Goal: Check status: Check status

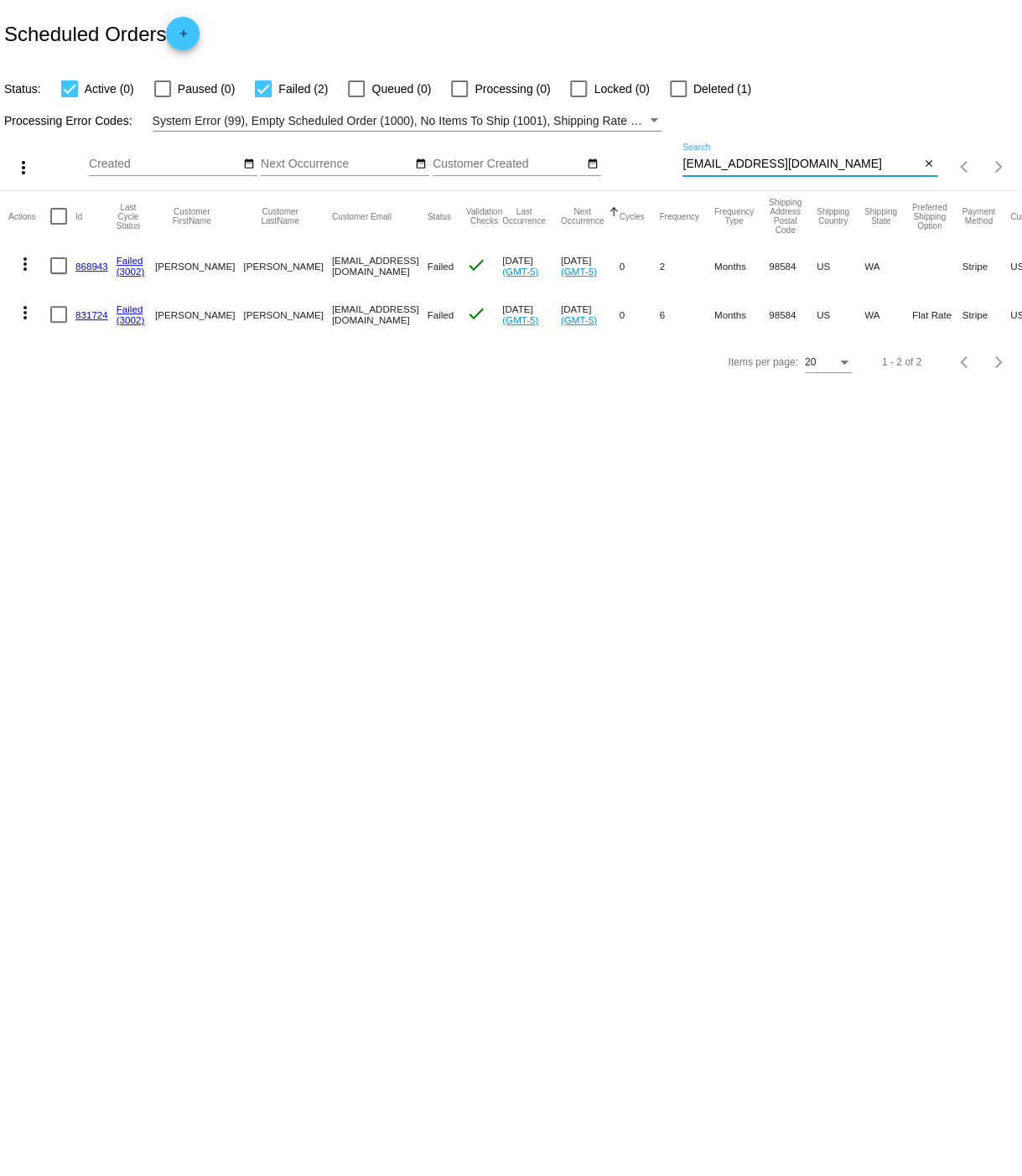
drag, startPoint x: 691, startPoint y: 162, endPoint x: 814, endPoint y: 161, distance: 123.0
click at [800, 160] on input "[EMAIL_ADDRESS][DOMAIN_NAME]" at bounding box center [802, 164] width 237 height 14
paste input "jonesac56"
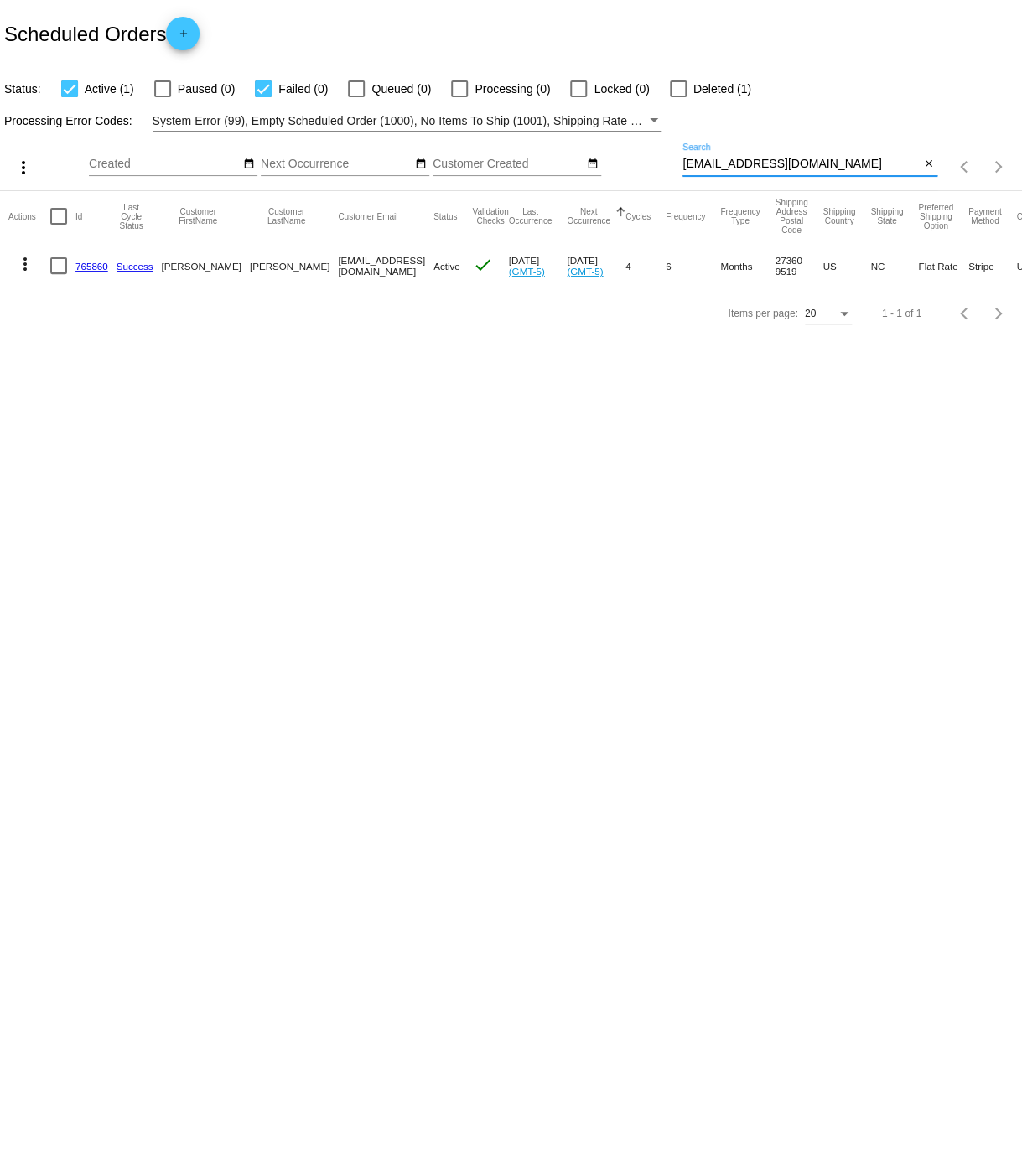
type input "[EMAIL_ADDRESS][DOMAIN_NAME]"
click at [92, 266] on link "765860" at bounding box center [92, 266] width 33 height 11
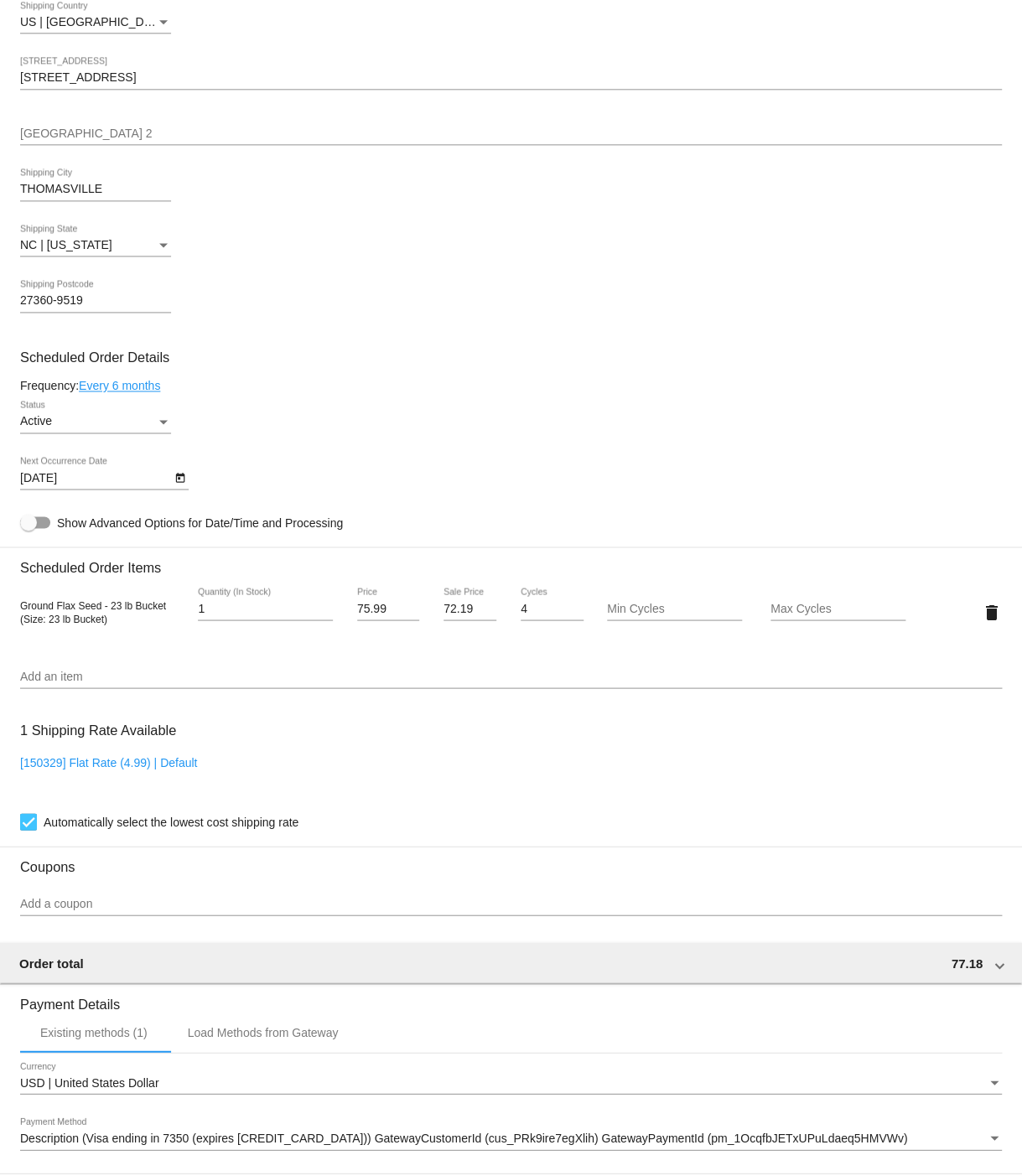
scroll to position [613, 0]
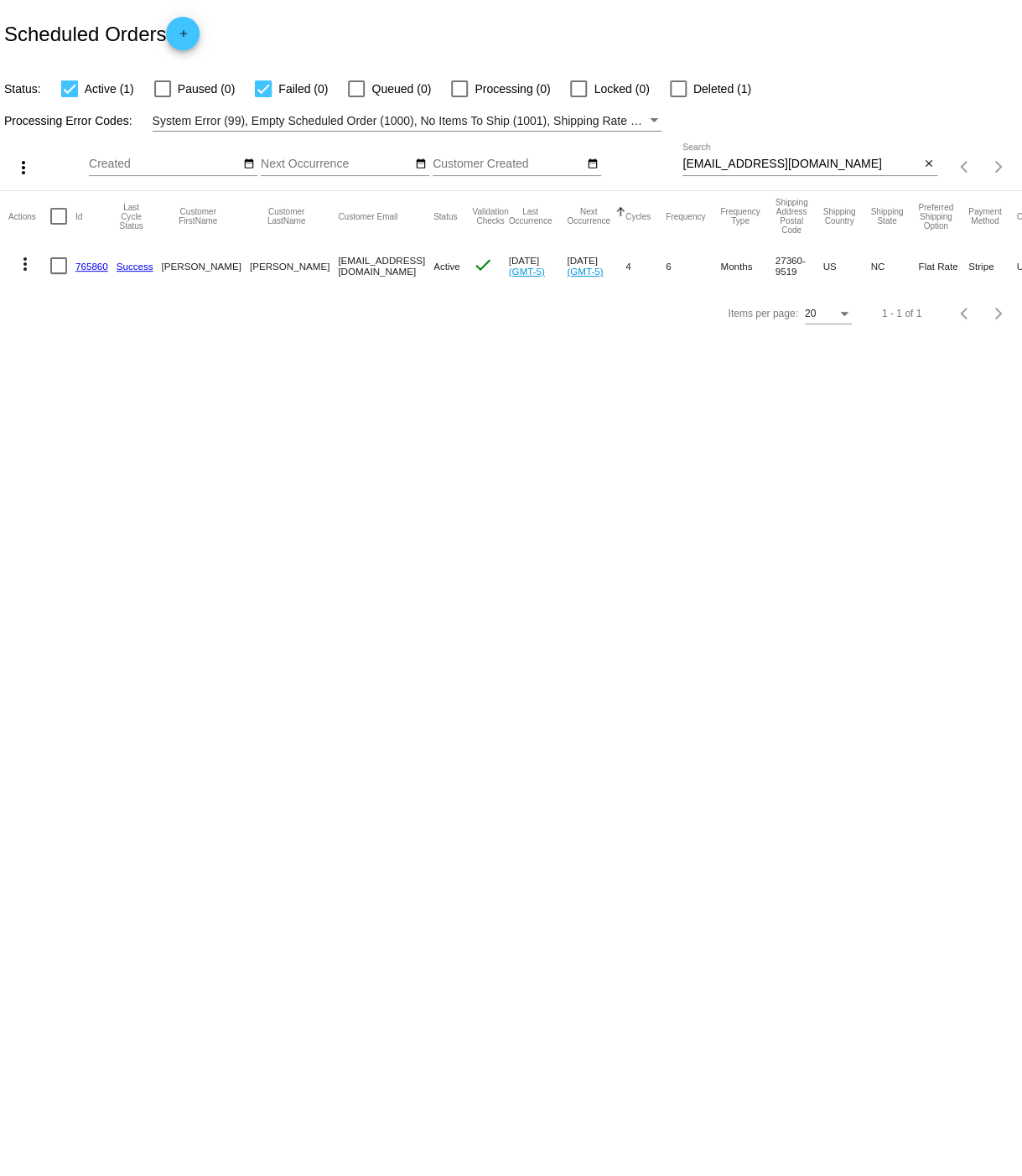
click at [93, 267] on link "765860" at bounding box center [92, 266] width 33 height 11
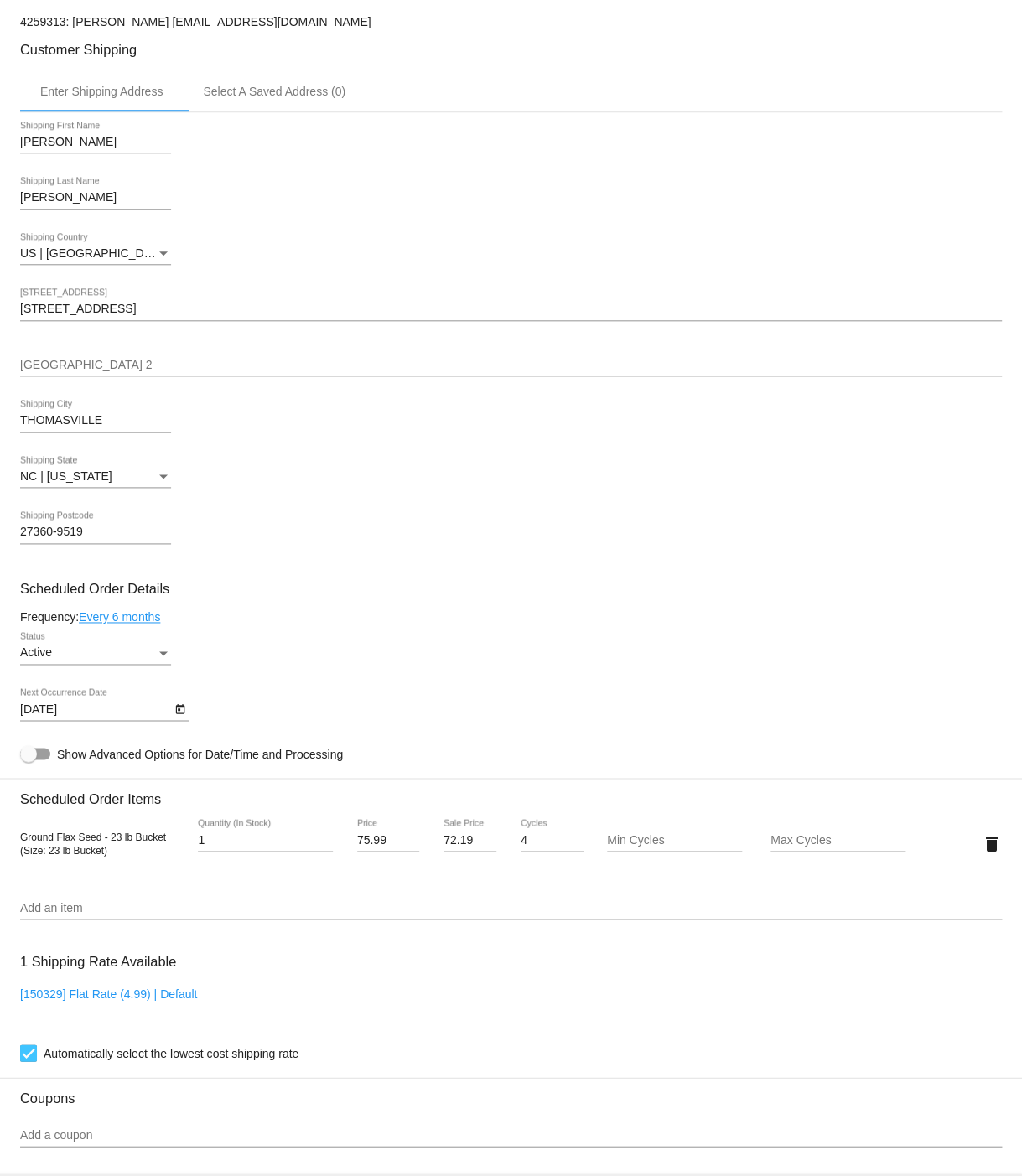
scroll to position [398, 0]
